Goal: Obtain resource: Obtain resource

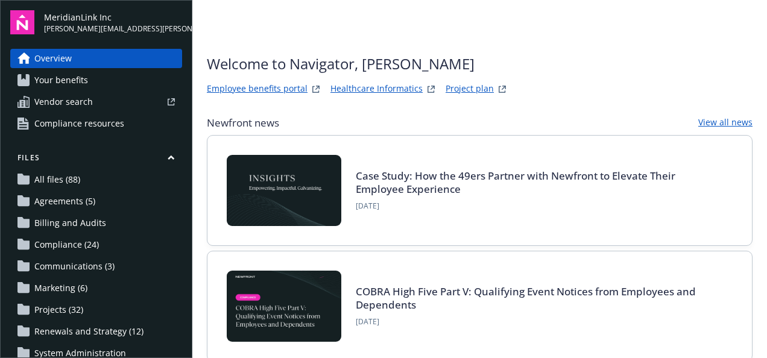
click at [474, 85] on link "Project plan" at bounding box center [470, 89] width 48 height 14
